Goal: Transaction & Acquisition: Purchase product/service

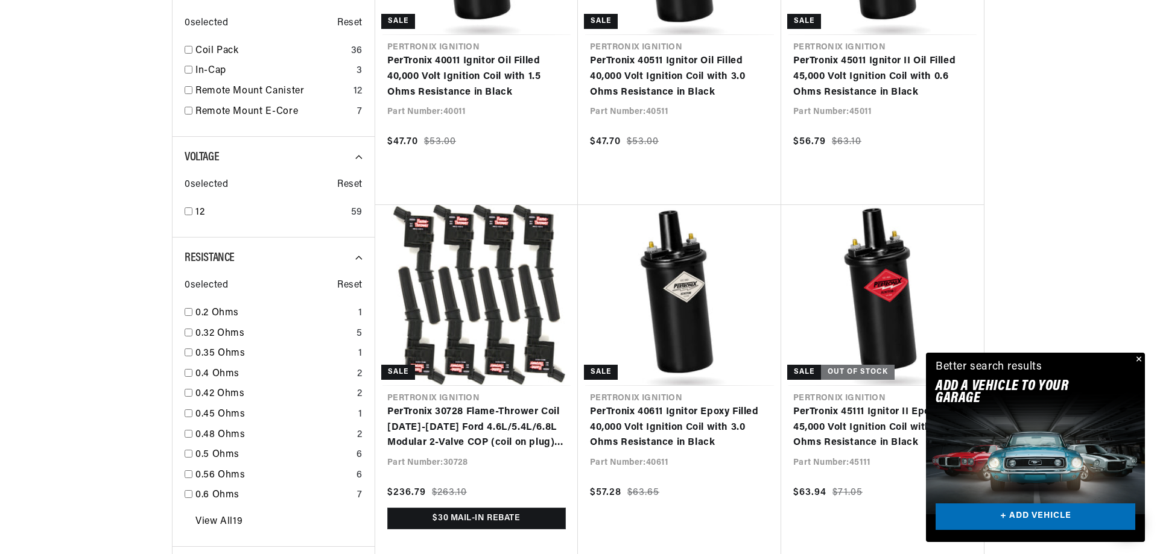
scroll to position [830, 0]
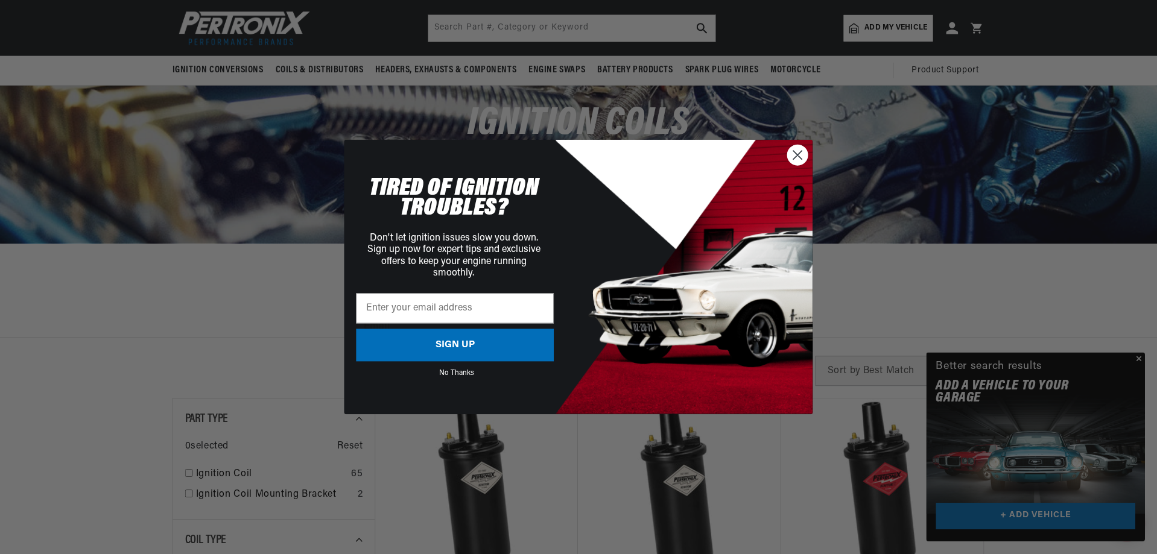
scroll to position [0, 645]
click at [799, 157] on circle "Close dialog" at bounding box center [798, 155] width 20 height 20
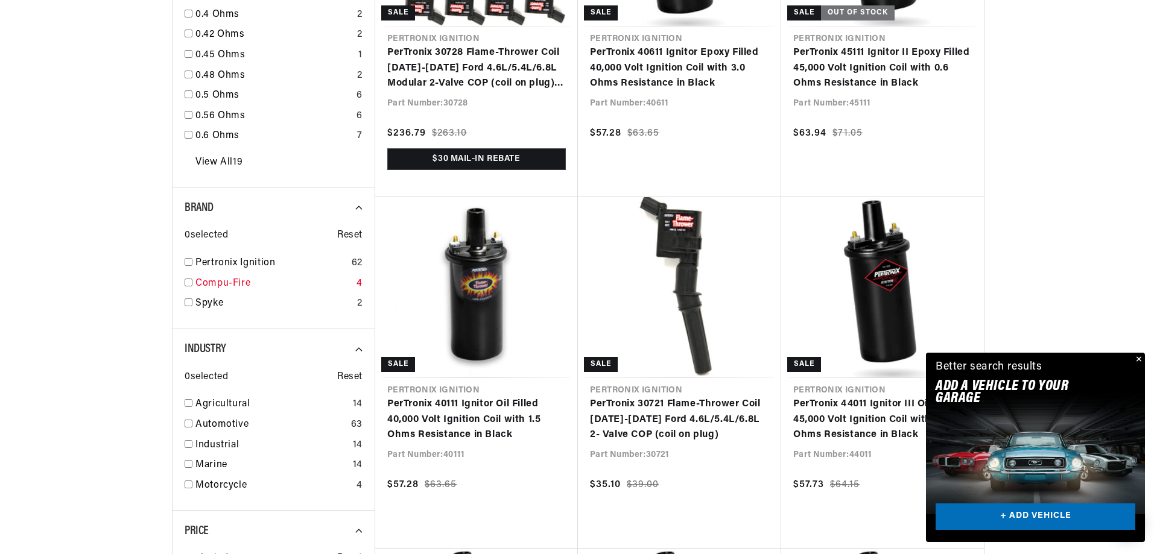
scroll to position [0, 0]
click at [189, 264] on input "checkbox" at bounding box center [189, 262] width 8 height 8
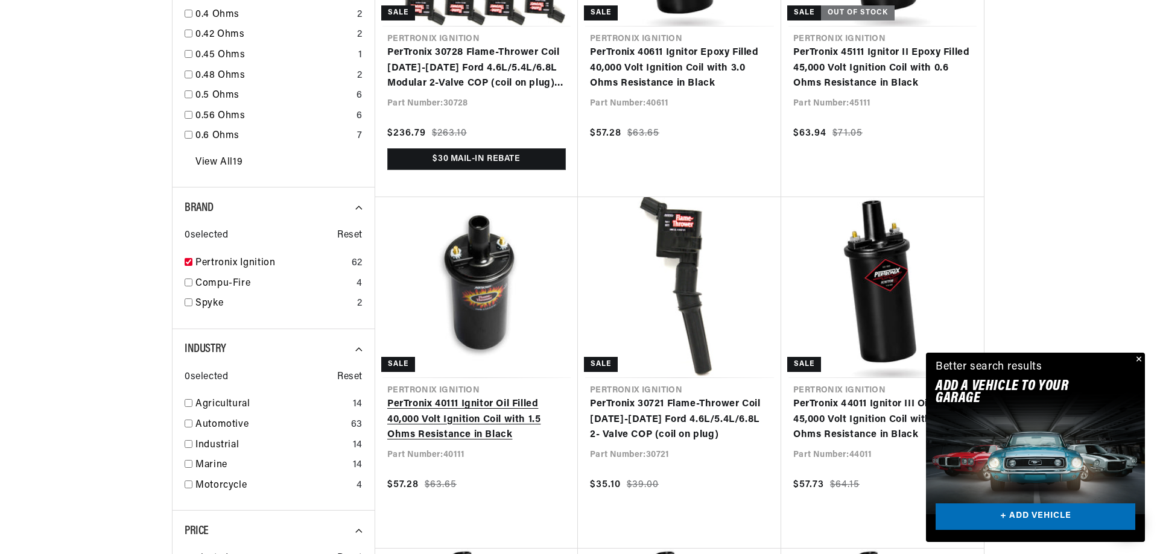
checkbox input "true"
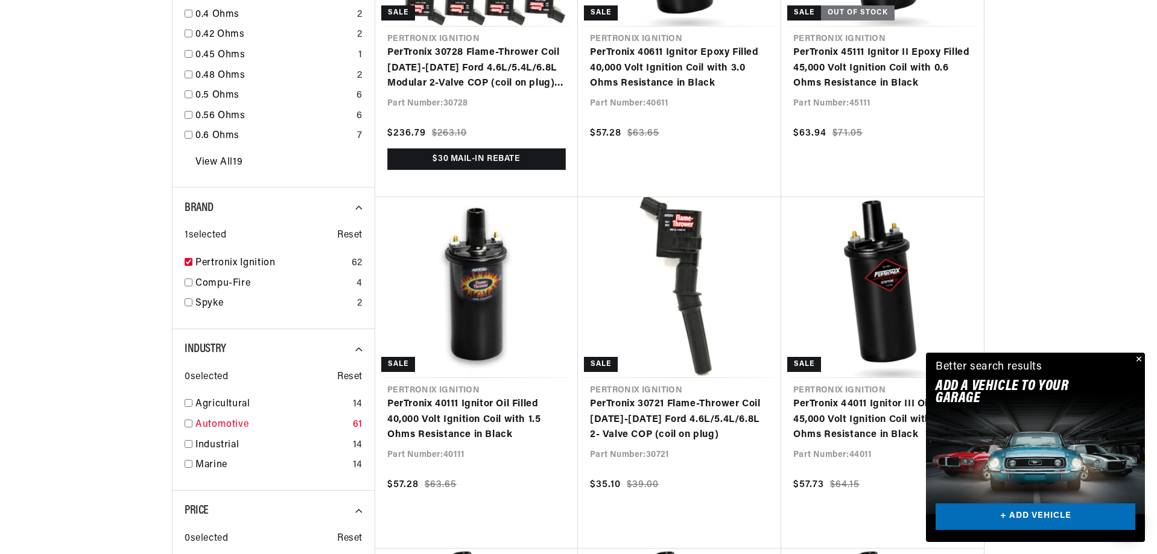
click at [189, 422] on input "checkbox" at bounding box center [189, 424] width 8 height 8
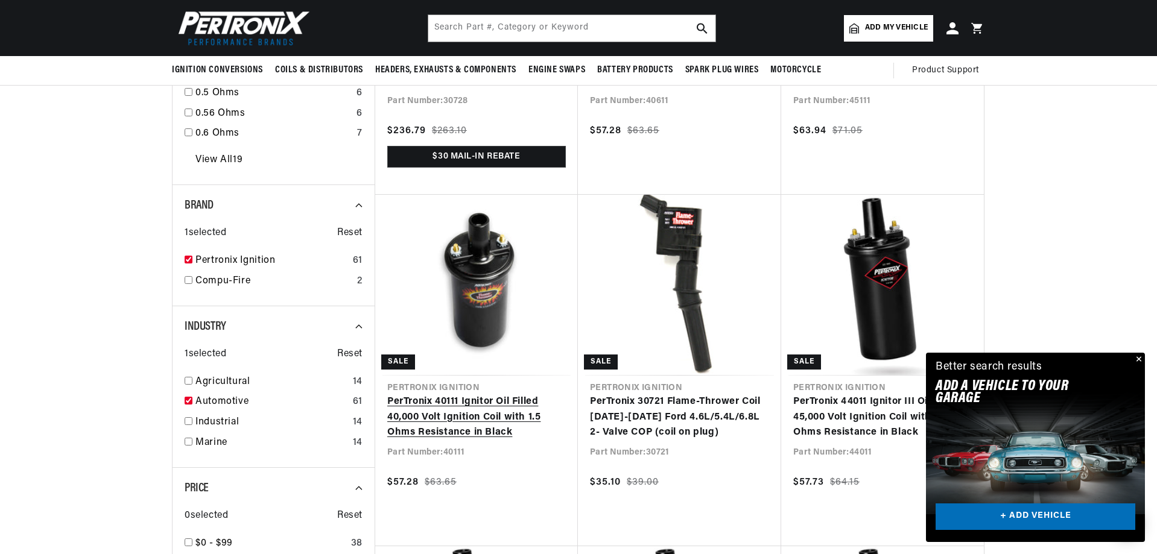
checkbox input "true"
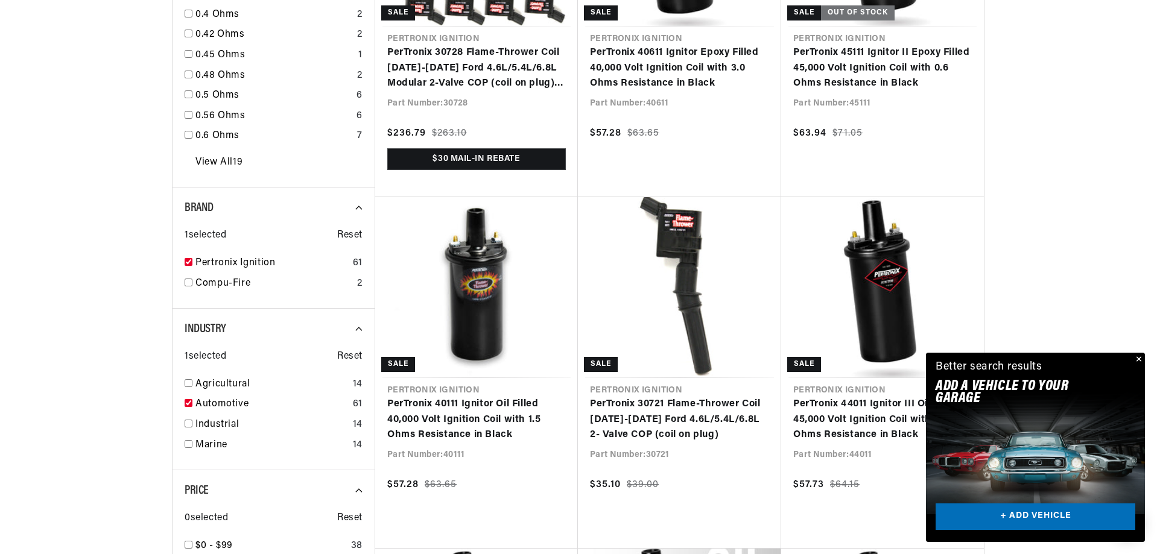
scroll to position [1409, 0]
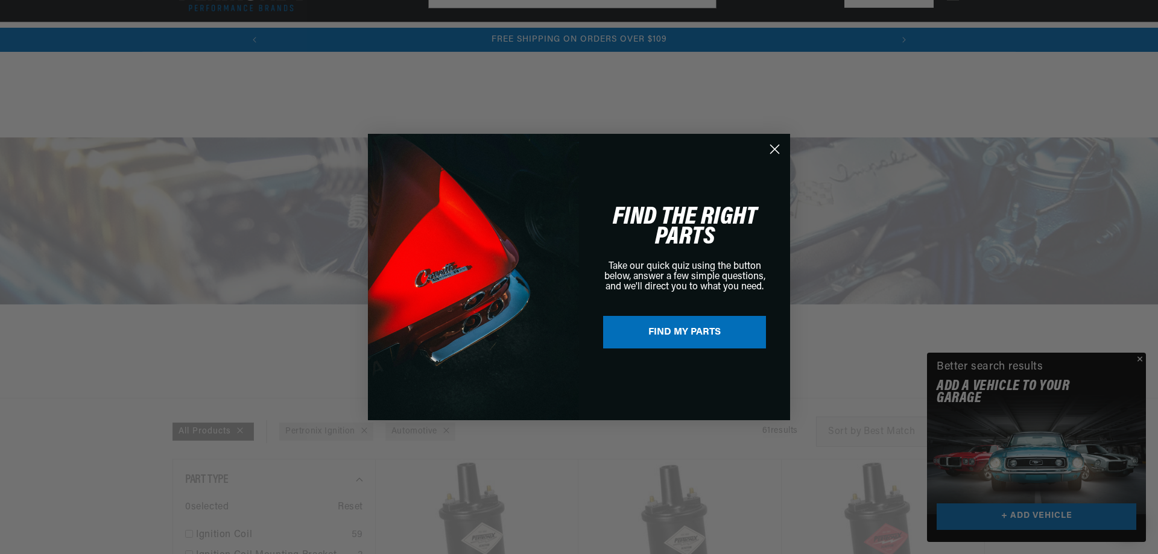
scroll to position [1447, 0]
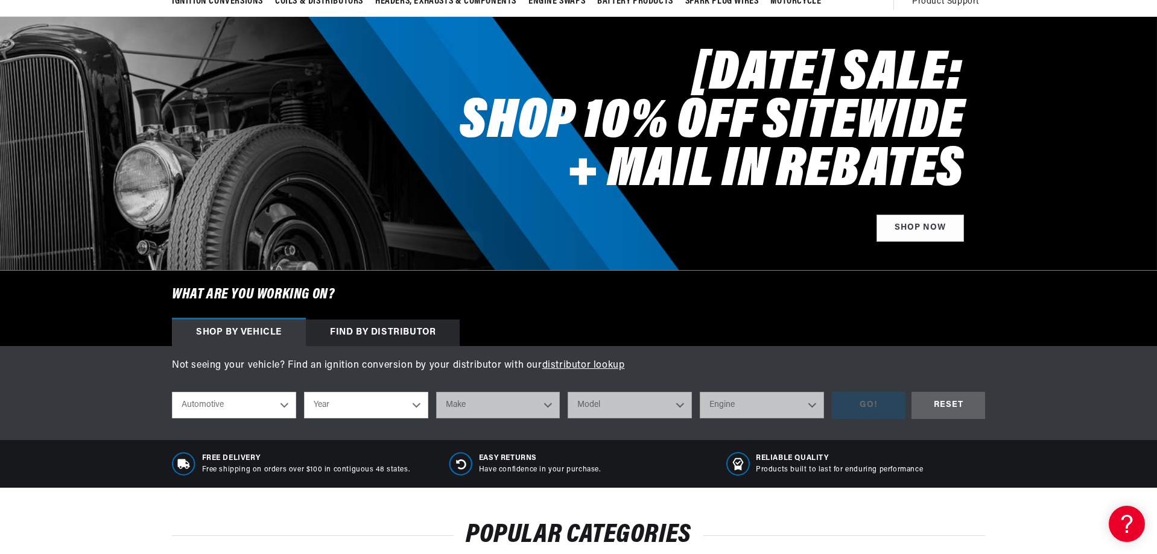
scroll to position [0, 1289]
click at [415, 402] on select "Year 2022 2021 2020 2019 2018 2017 2016 2015 2014 2013 2012 2011 2010 2009 2008…" at bounding box center [366, 405] width 124 height 27
select select "1954"
click at [304, 392] on select "Year 2022 2021 2020 2019 2018 2017 2016 2015 2014 2013 2012 2011 2010 2009 2008…" at bounding box center [366, 405] width 124 height 27
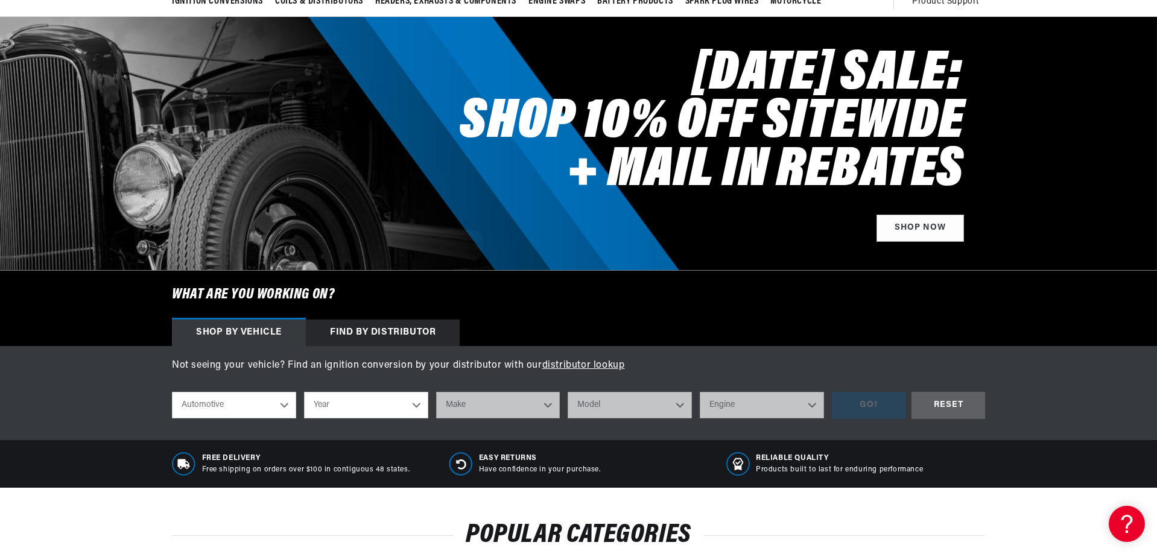
select select "1954"
click at [546, 406] on select "Make Aston Martin Buick Cadillac Chevrolet Chrysler Dodge Ford GMC Healey Hillm…" at bounding box center [498, 405] width 124 height 27
select select "Chevrolet"
click at [436, 392] on select "Make Aston Martin Buick Cadillac Chevrolet Chrysler Dodge Ford GMC Healey Hillm…" at bounding box center [498, 405] width 124 height 27
select select "Chevrolet"
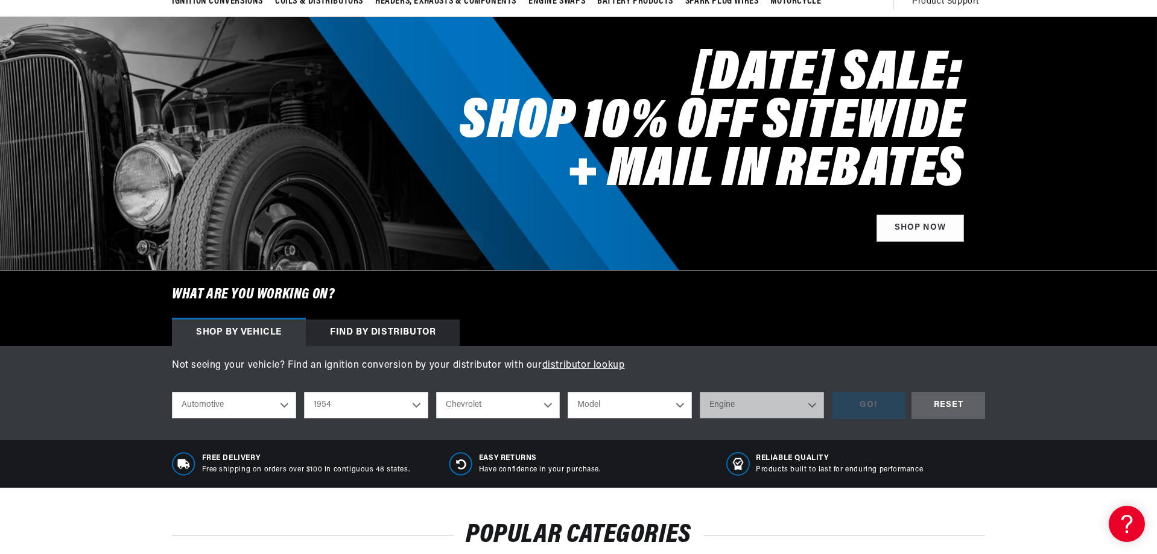
scroll to position [0, 645]
click at [677, 404] on select "Model Bel Air Corvette One-Fifty Series Truck Two-Ten Series" at bounding box center [630, 405] width 124 height 27
select select "Truck"
click at [568, 392] on select "Model Bel Air Corvette One-Fifty Series Truck Two-Ten Series" at bounding box center [630, 405] width 124 height 27
select select "Truck"
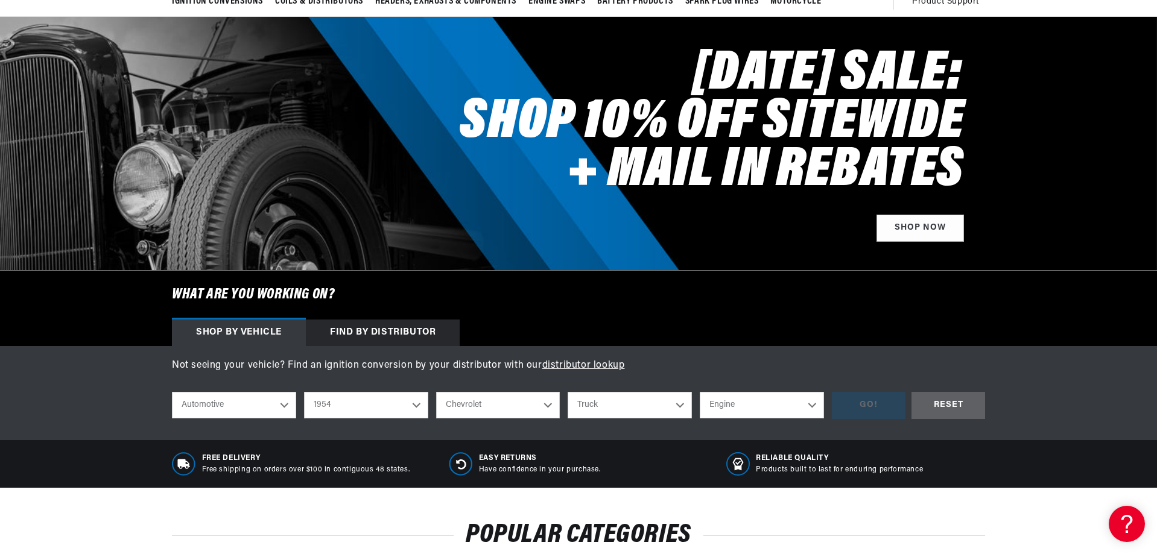
scroll to position [0, 1289]
click at [812, 405] on select "Engine 3.8L 4.3L" at bounding box center [762, 405] width 124 height 27
select select "3.8L"
click at [700, 392] on select "Engine 3.8L 4.3L" at bounding box center [762, 405] width 124 height 27
select select "3.8L"
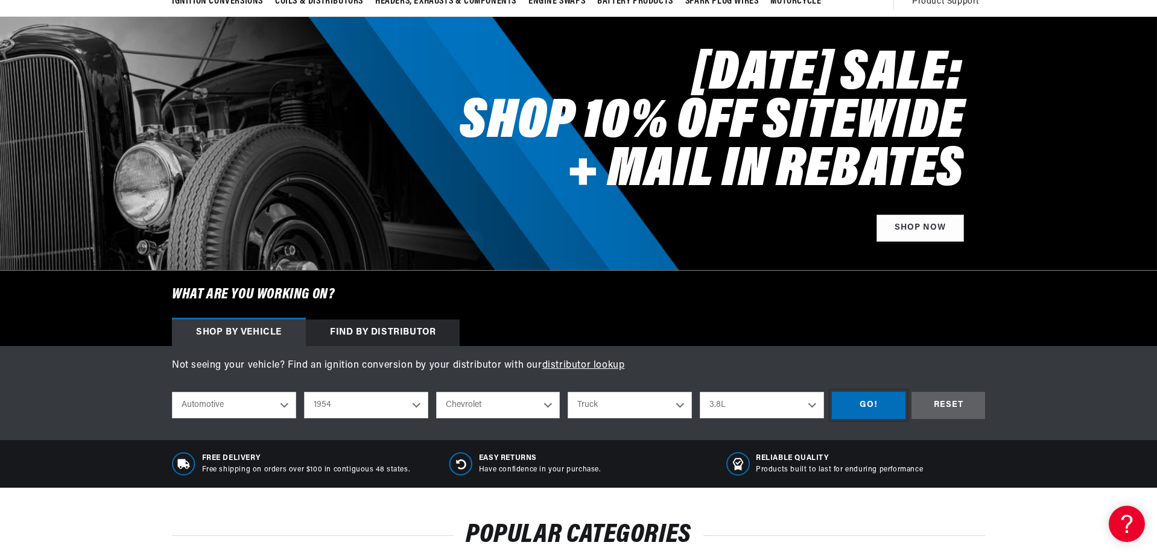
click at [862, 413] on div "GO!" at bounding box center [869, 405] width 74 height 27
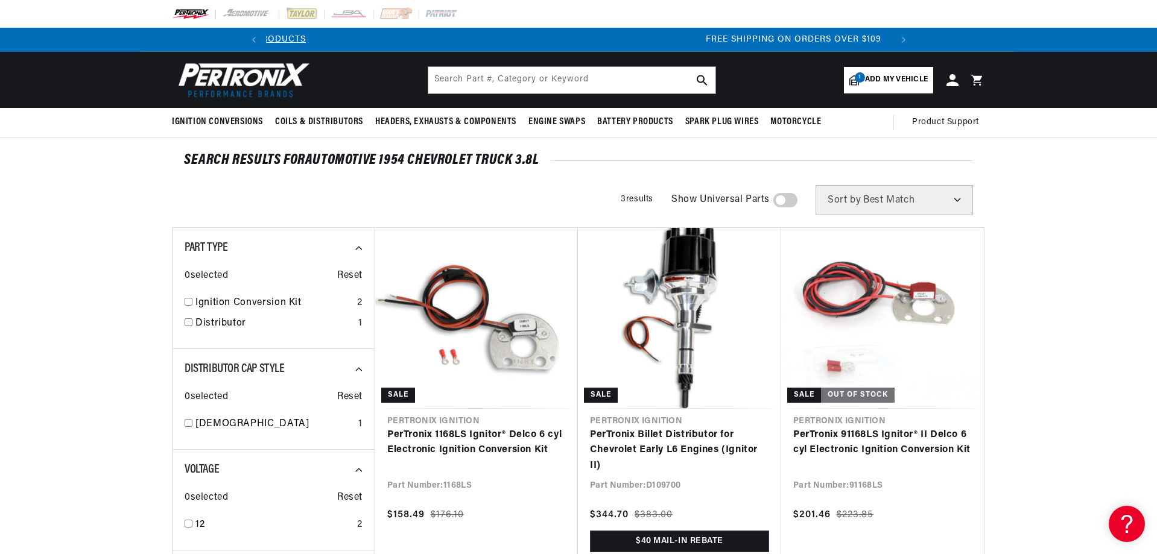
scroll to position [0, 1289]
drag, startPoint x: 0, startPoint y: 0, endPoint x: 1031, endPoint y: 315, distance: 1078.5
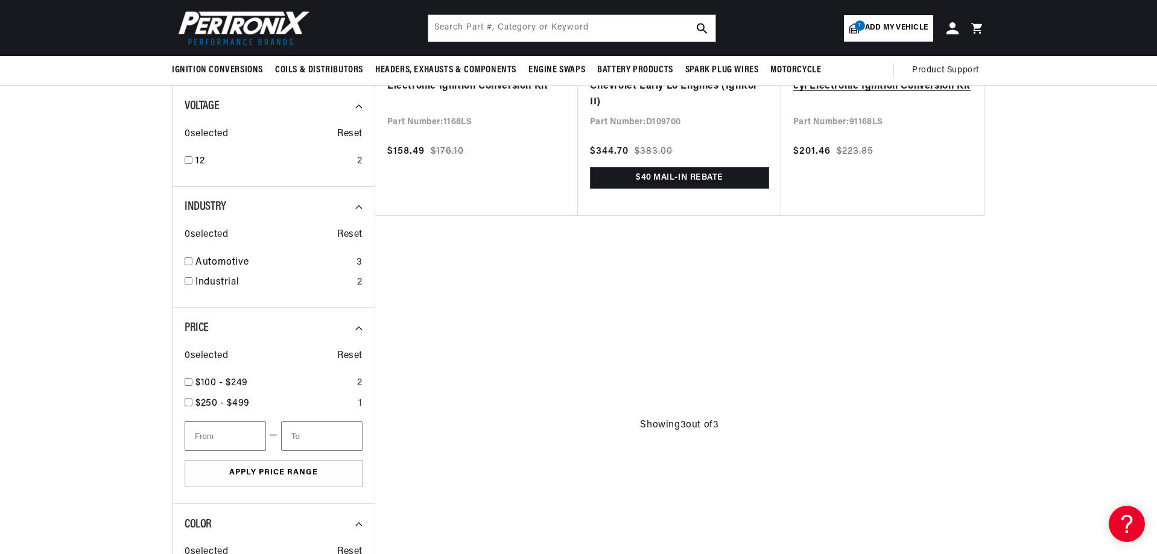
scroll to position [60, 0]
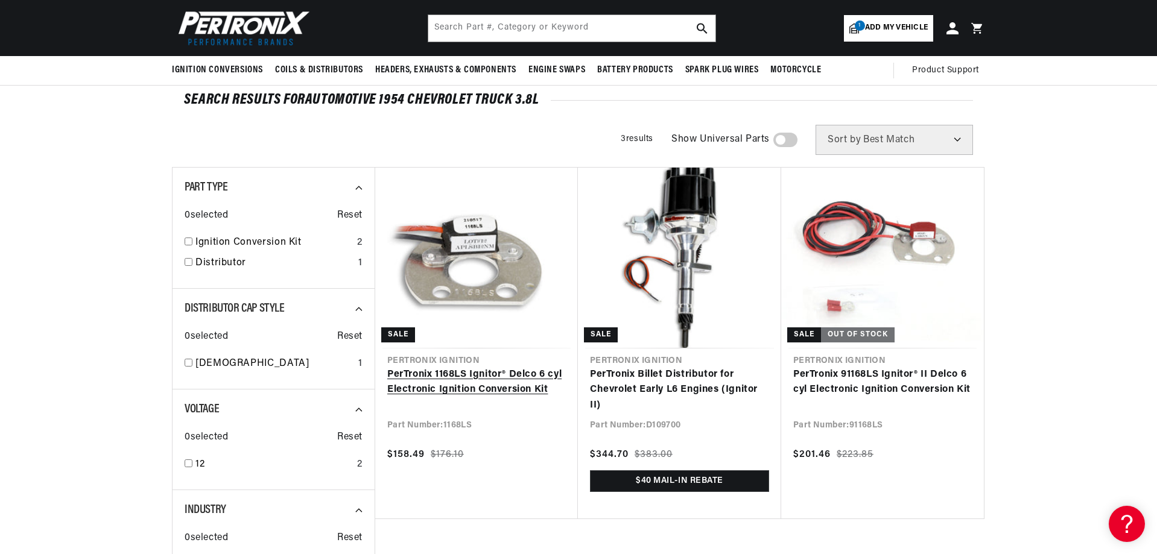
click at [463, 372] on link "PerTronix 1168LS Ignitor® Delco 6 cyl Electronic Ignition Conversion Kit" at bounding box center [476, 382] width 179 height 31
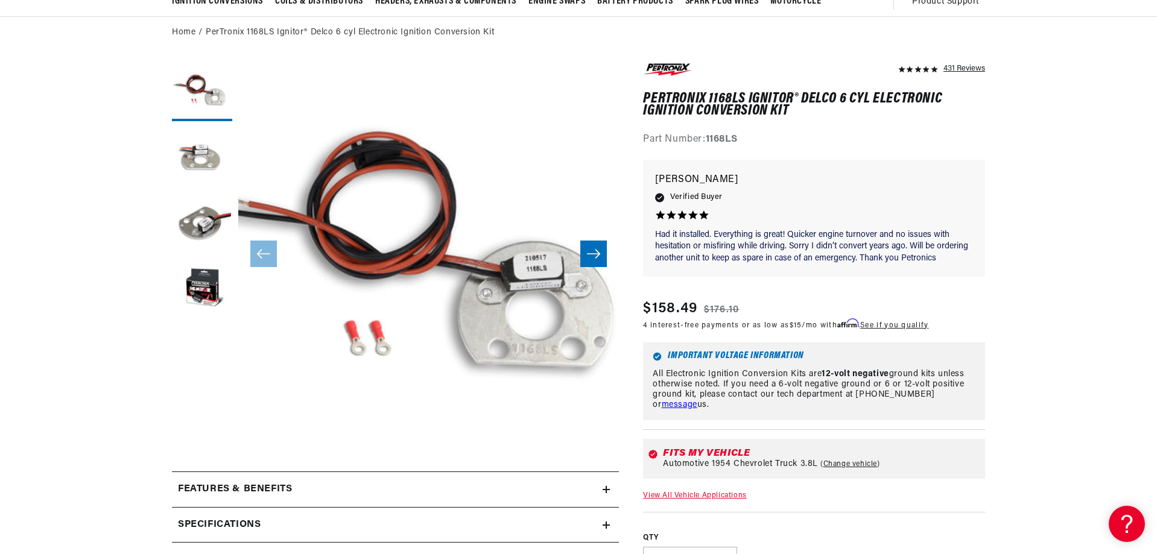
scroll to position [0, 645]
